Goal: Navigation & Orientation: Find specific page/section

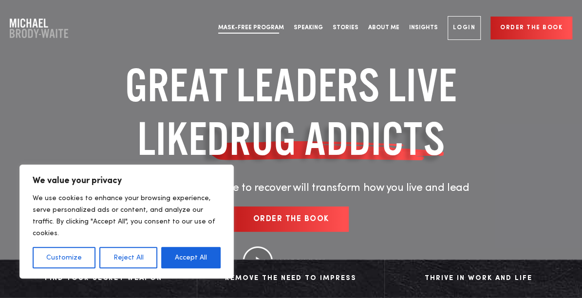
click at [274, 35] on link "Mask-Free Program" at bounding box center [250, 28] width 75 height 37
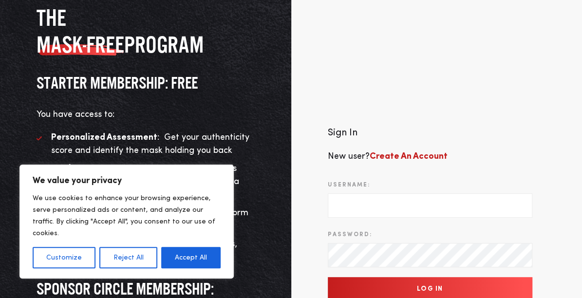
scroll to position [74, 0]
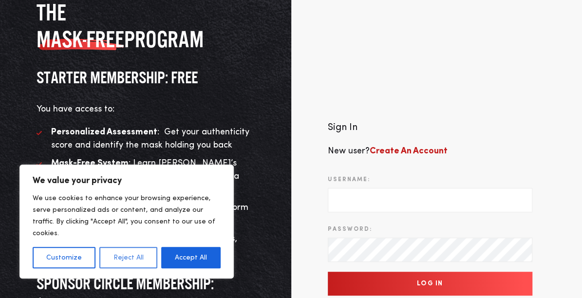
click at [137, 256] on button "Reject All" at bounding box center [127, 257] width 57 height 21
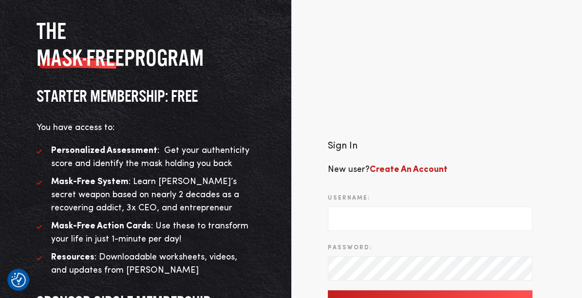
scroll to position [0, 0]
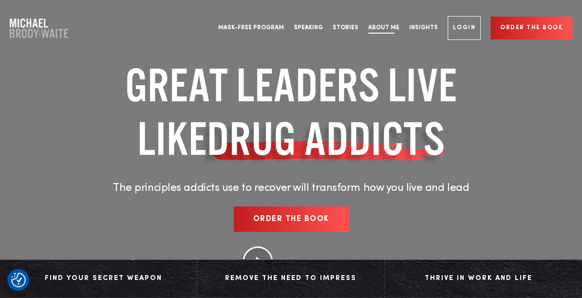
click at [394, 27] on link "About Me" at bounding box center [383, 28] width 41 height 37
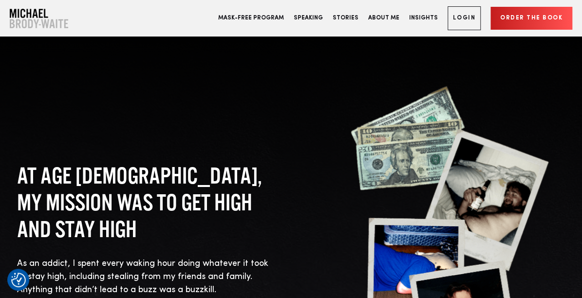
scroll to position [617, 0]
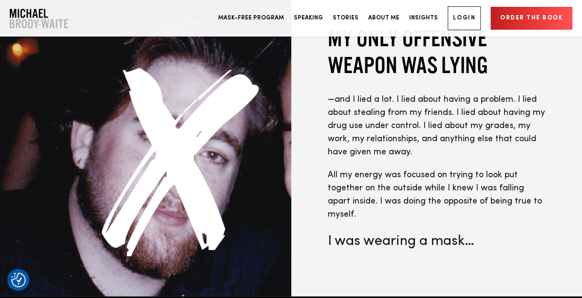
click at [299, 214] on div "My only offensive weapon was lying —and I lied a lot. I lied about having a pro…" at bounding box center [436, 138] width 291 height 300
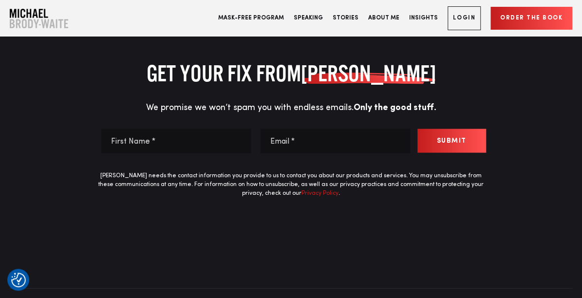
scroll to position [4532, 0]
